Goal: Navigation & Orientation: Find specific page/section

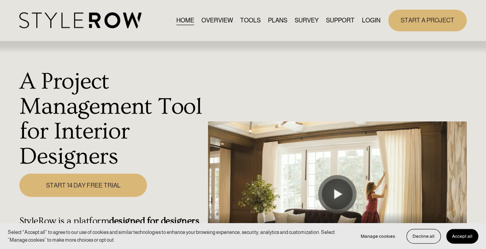
click at [241, 22] on link "TOOLS" at bounding box center [250, 20] width 20 height 10
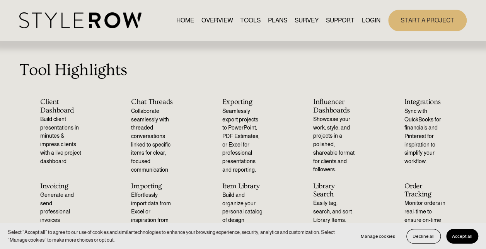
click at [271, 19] on link "PLANS" at bounding box center [277, 20] width 19 height 10
